Goal: Task Accomplishment & Management: Manage account settings

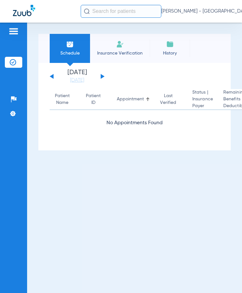
click at [102, 75] on div "[DATE] [DATE] [DATE] [DATE] [DATE] [DATE] [DATE] [DATE] [DATE] [DATE] [DATE] [D…" at bounding box center [77, 76] width 55 height 14
click at [102, 76] on button at bounding box center [103, 76] width 4 height 5
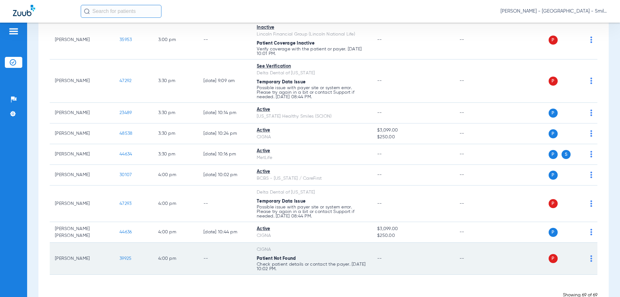
scroll to position [1564, 0]
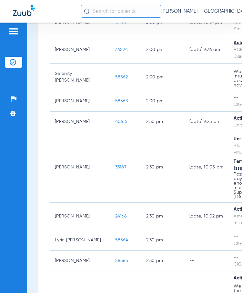
click at [222, 13] on span "[PERSON_NAME] - [GEOGRAPHIC_DATA] - SmileLand PD" at bounding box center [215, 11] width 107 height 6
click at [192, 35] on span "Log out" at bounding box center [205, 36] width 36 height 5
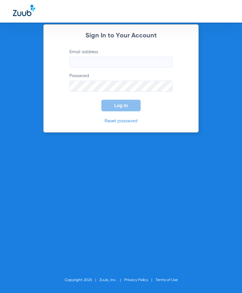
type input "[EMAIL_ADDRESS][DOMAIN_NAME]"
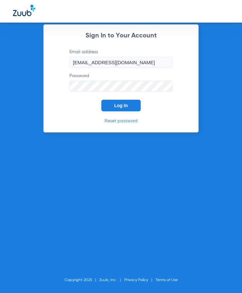
click at [37, 254] on div "Sign In to Your Account Email address [EMAIL_ADDRESS][DOMAIN_NAME] Password Log…" at bounding box center [121, 146] width 242 height 293
click at [117, 105] on span "Log In" at bounding box center [121, 105] width 14 height 5
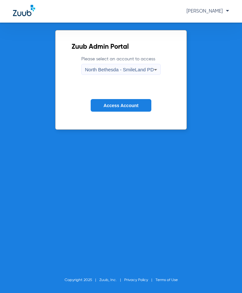
click at [121, 69] on span "North Bethesda - SmileLand PD" at bounding box center [119, 69] width 69 height 5
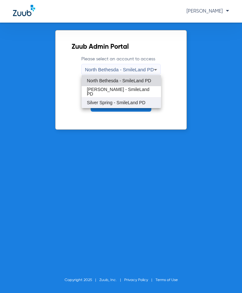
click at [97, 101] on span "Silver Spring - SmileLand PD" at bounding box center [116, 102] width 58 height 5
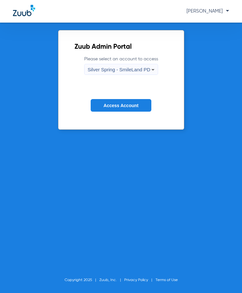
click at [114, 106] on span "Access Account" at bounding box center [121, 105] width 35 height 5
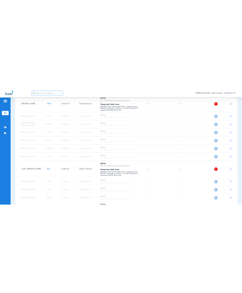
scroll to position [1131, 0]
